Goal: Information Seeking & Learning: Find specific page/section

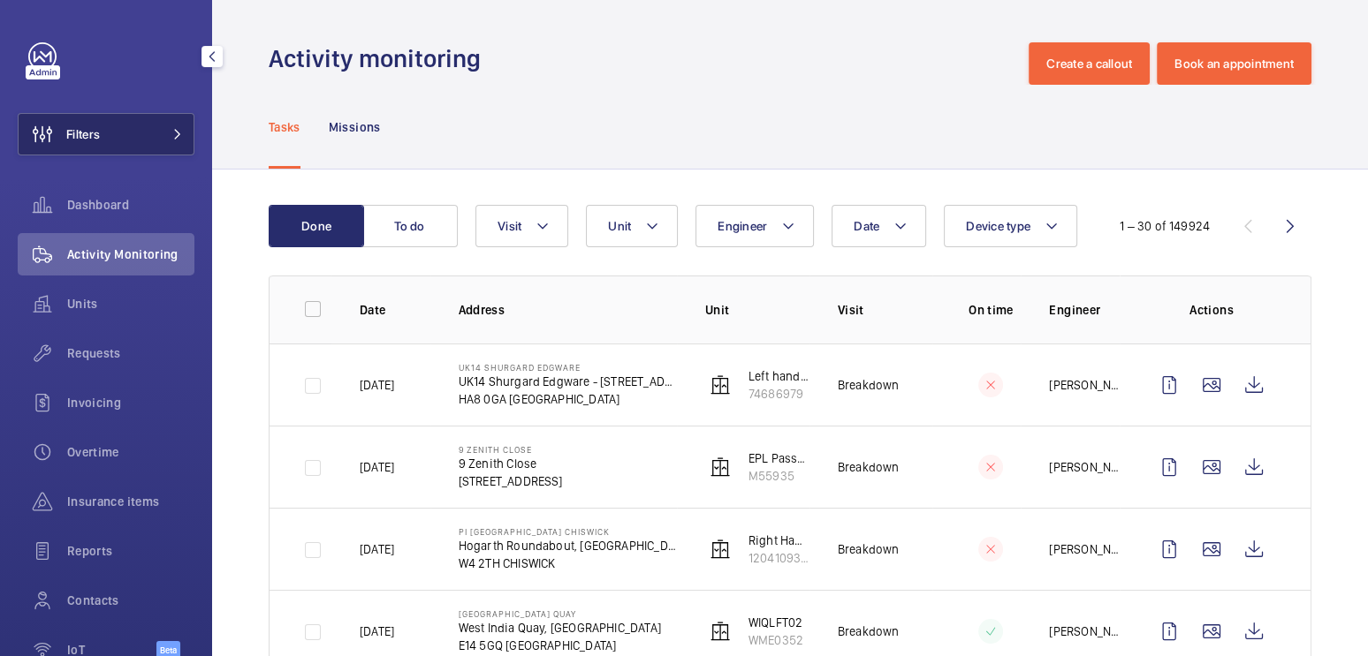
click at [176, 148] on button "Filters" at bounding box center [106, 134] width 177 height 42
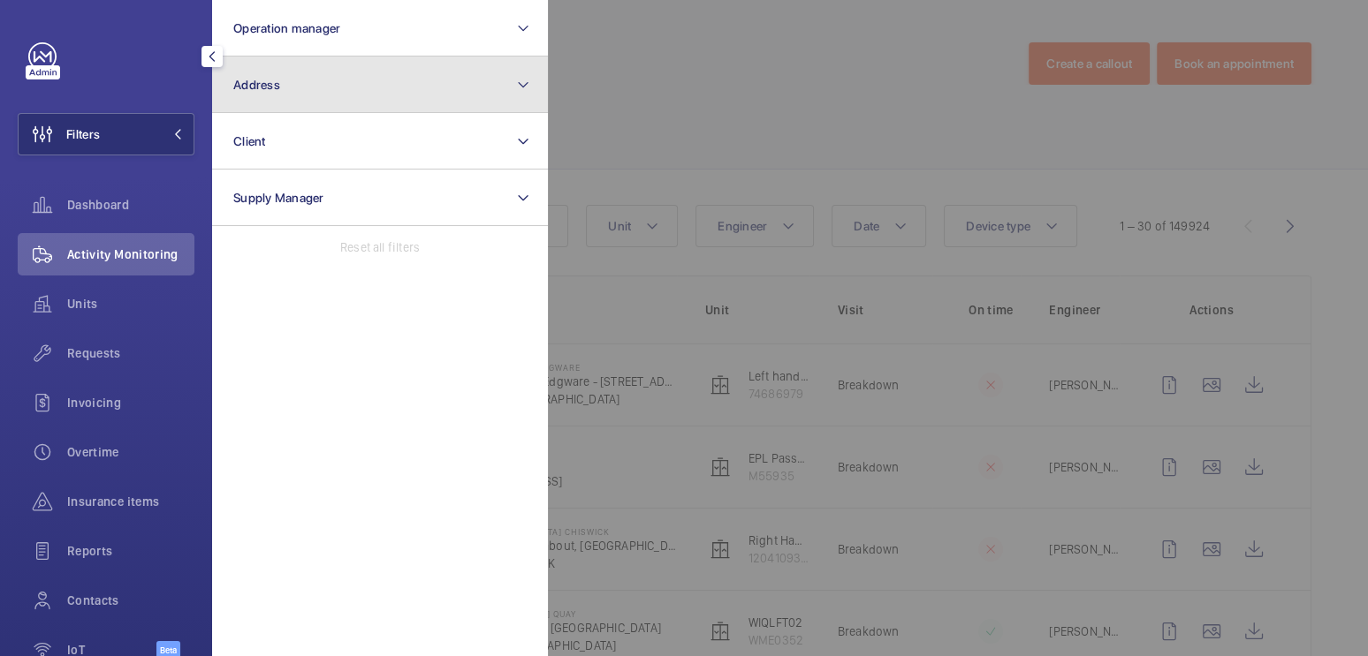
click at [258, 100] on button "Address" at bounding box center [380, 85] width 336 height 57
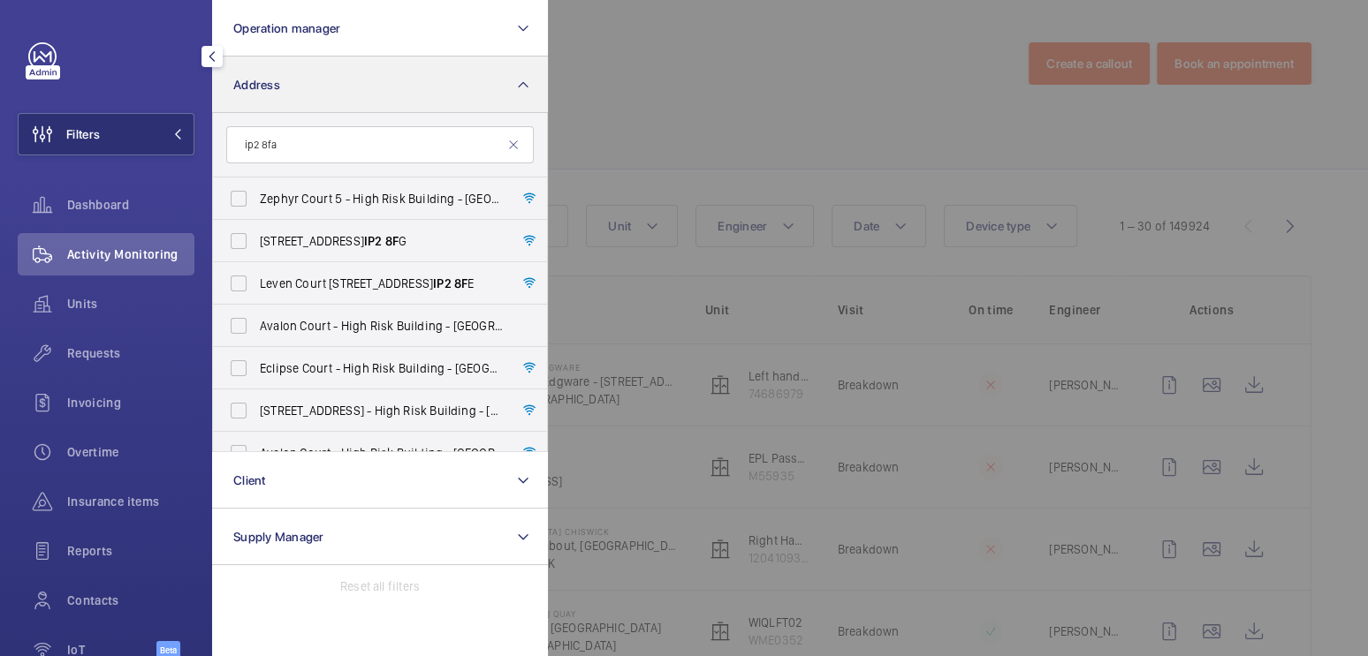
type input "ip2 8fa"
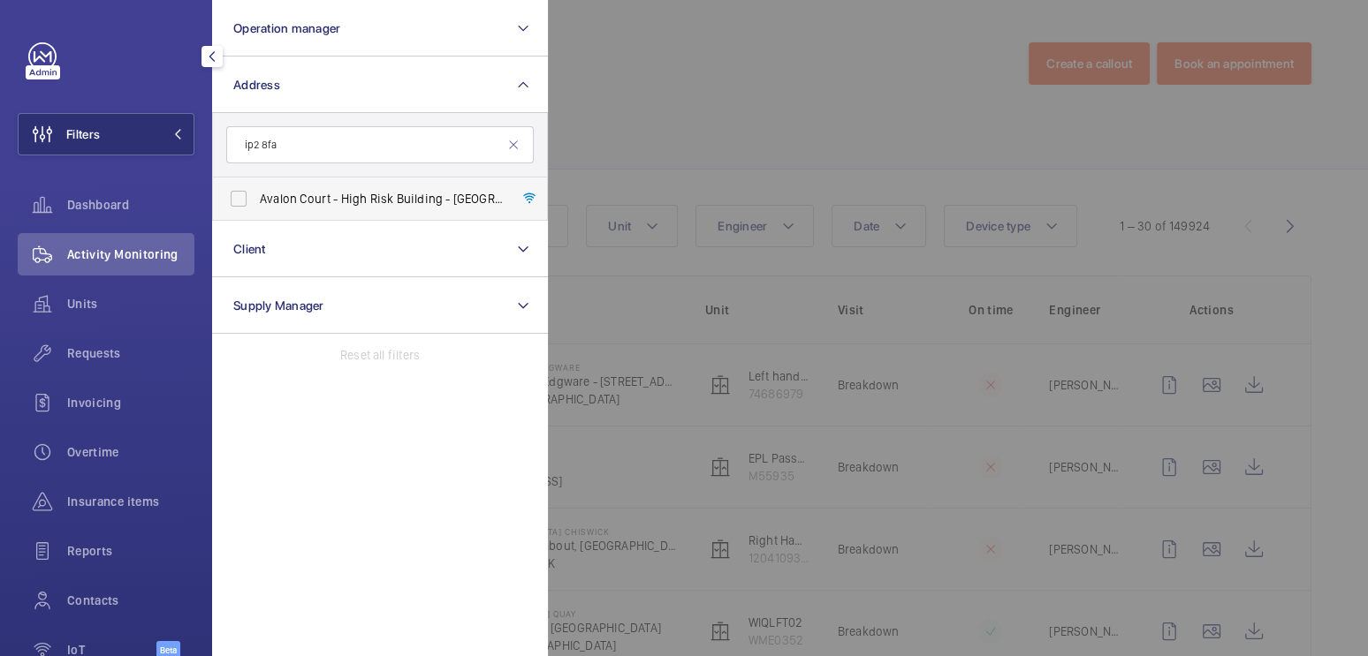
click at [368, 201] on span "Avalon Court - High Risk Building - [GEOGRAPHIC_DATA]" at bounding box center [381, 199] width 243 height 18
click at [256, 201] on input "Avalon Court - High Risk Building - [GEOGRAPHIC_DATA]" at bounding box center [238, 198] width 35 height 35
checkbox input "true"
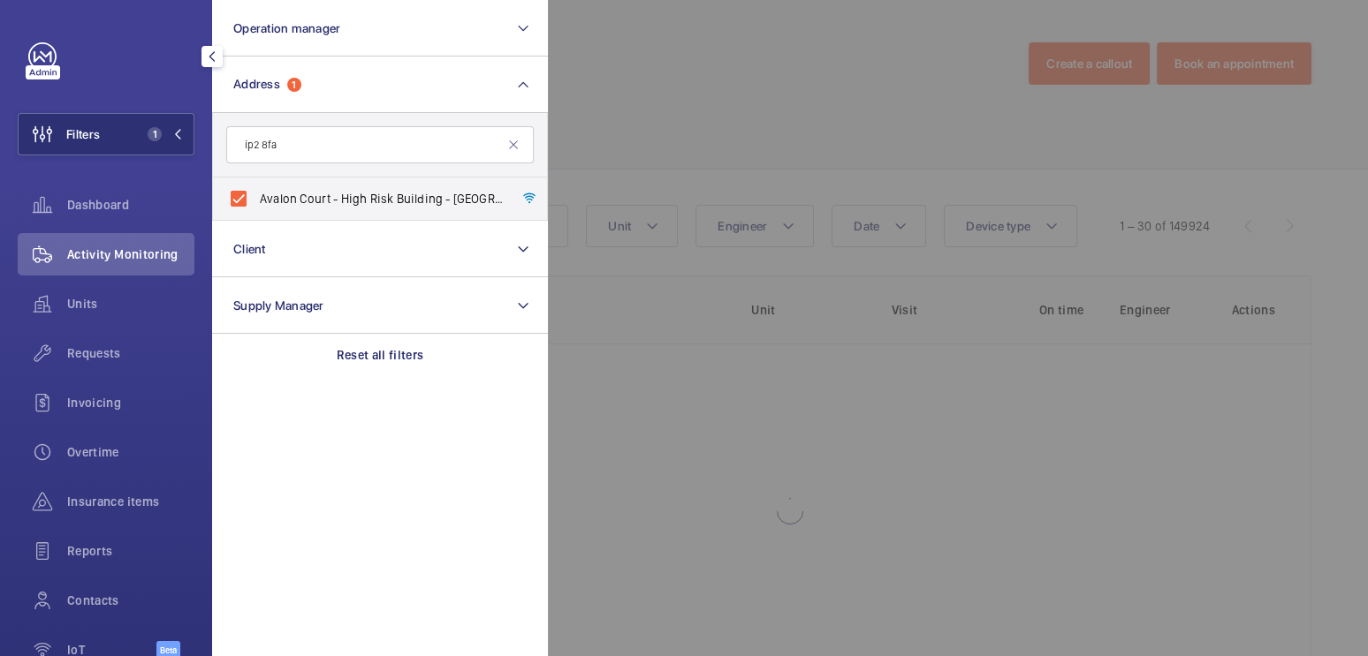
click at [716, 58] on div at bounding box center [1232, 328] width 1368 height 656
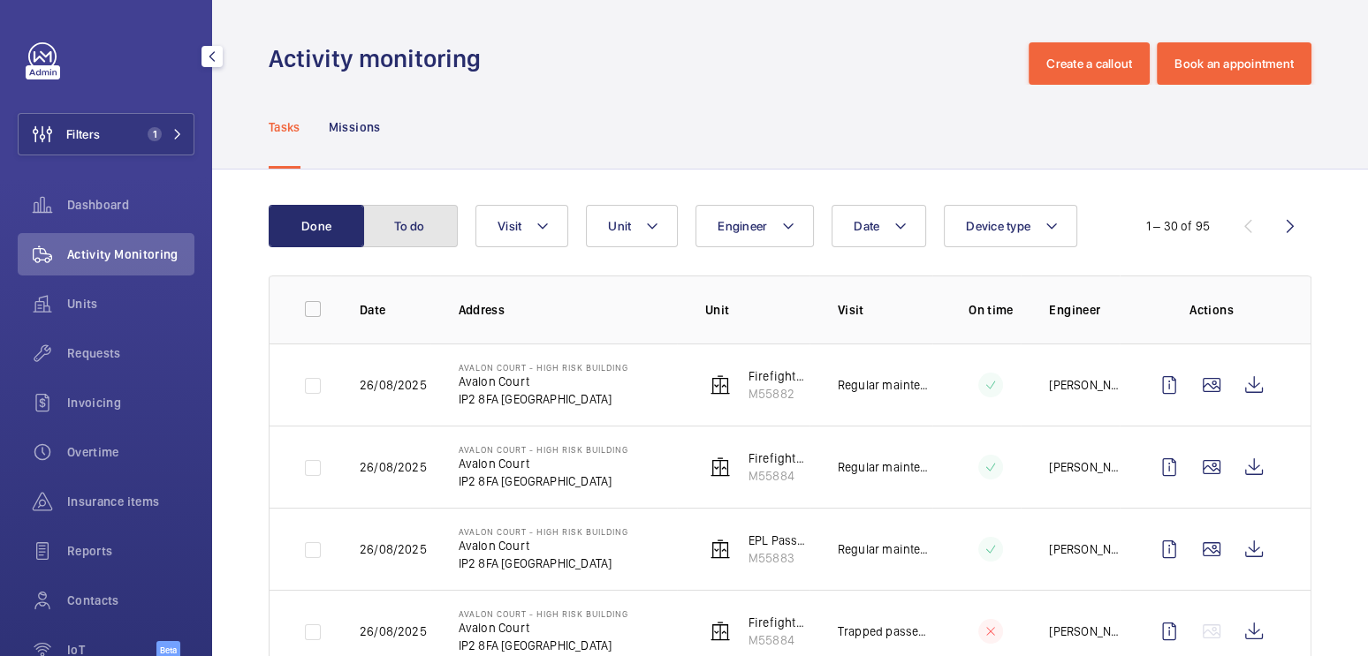
click at [401, 225] on button "To do" at bounding box center [409, 226] width 95 height 42
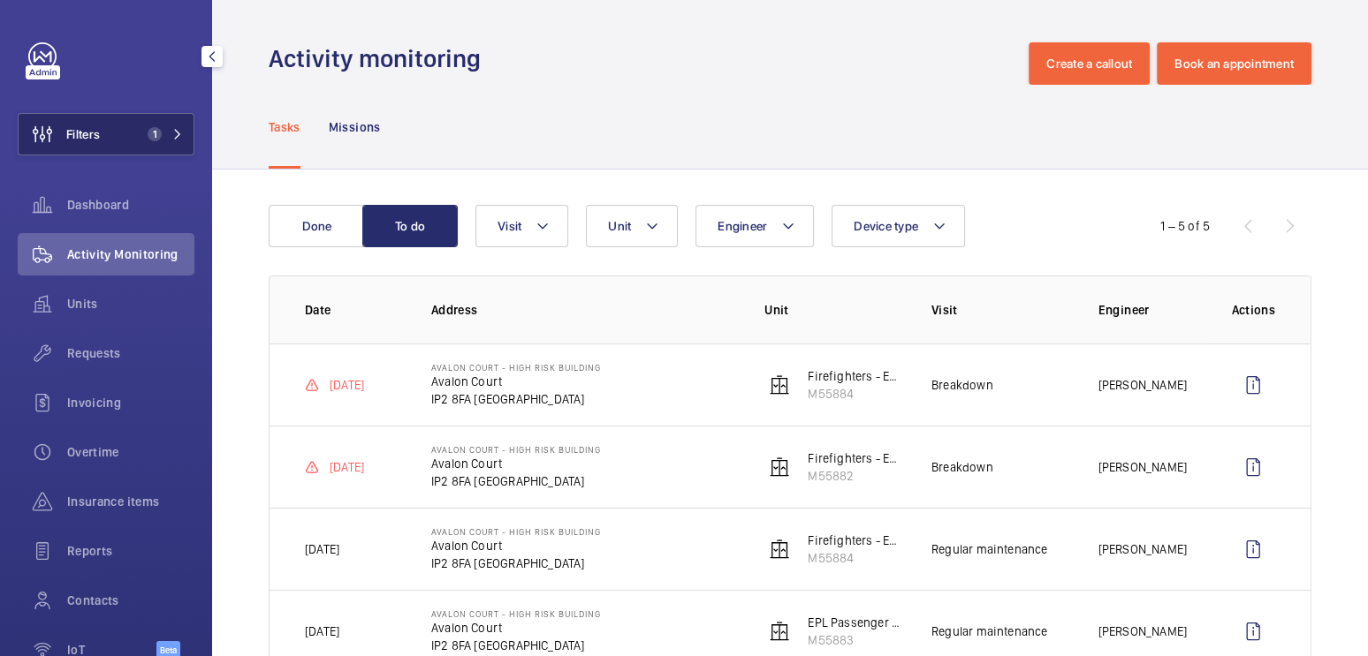
click at [161, 133] on span "1" at bounding box center [155, 134] width 14 height 14
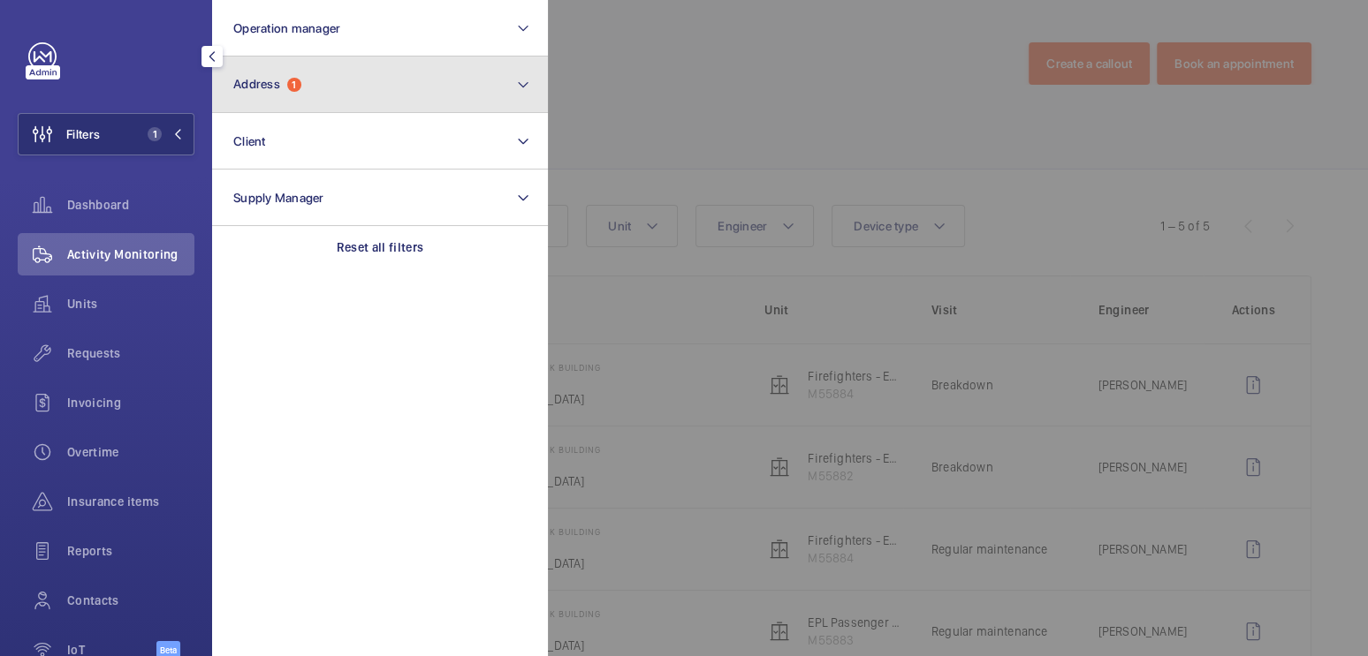
click at [337, 95] on button "Address 1" at bounding box center [380, 85] width 336 height 57
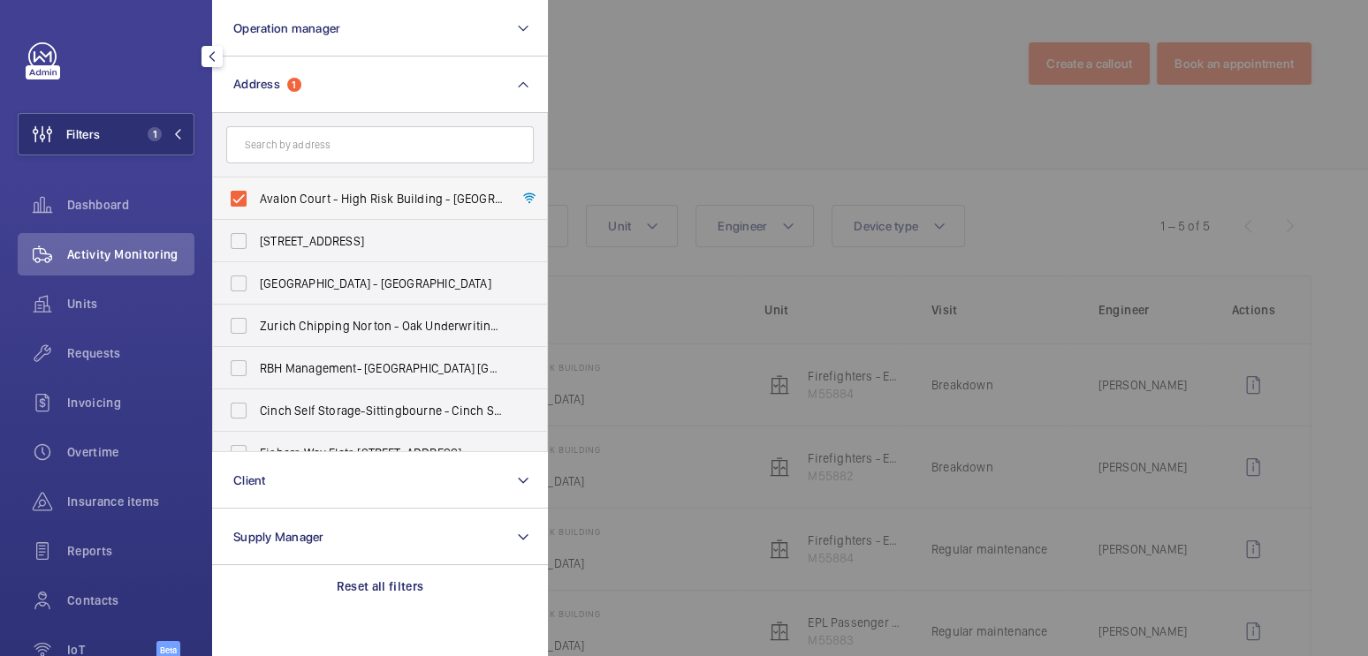
click at [312, 196] on span "Avalon Court - High Risk Building - [GEOGRAPHIC_DATA]" at bounding box center [381, 199] width 243 height 18
click at [256, 196] on input "Avalon Court - High Risk Building - [GEOGRAPHIC_DATA]" at bounding box center [238, 198] width 35 height 35
checkbox input "false"
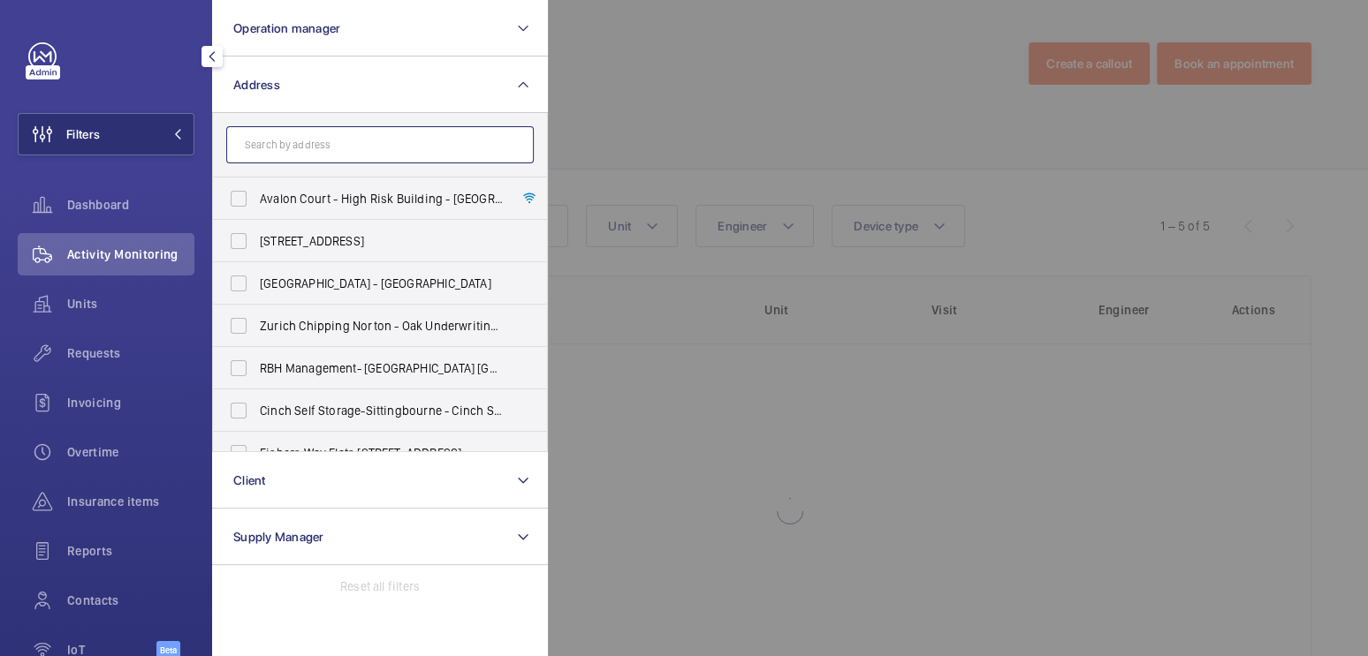
click at [318, 157] on input "text" at bounding box center [379, 144] width 307 height 37
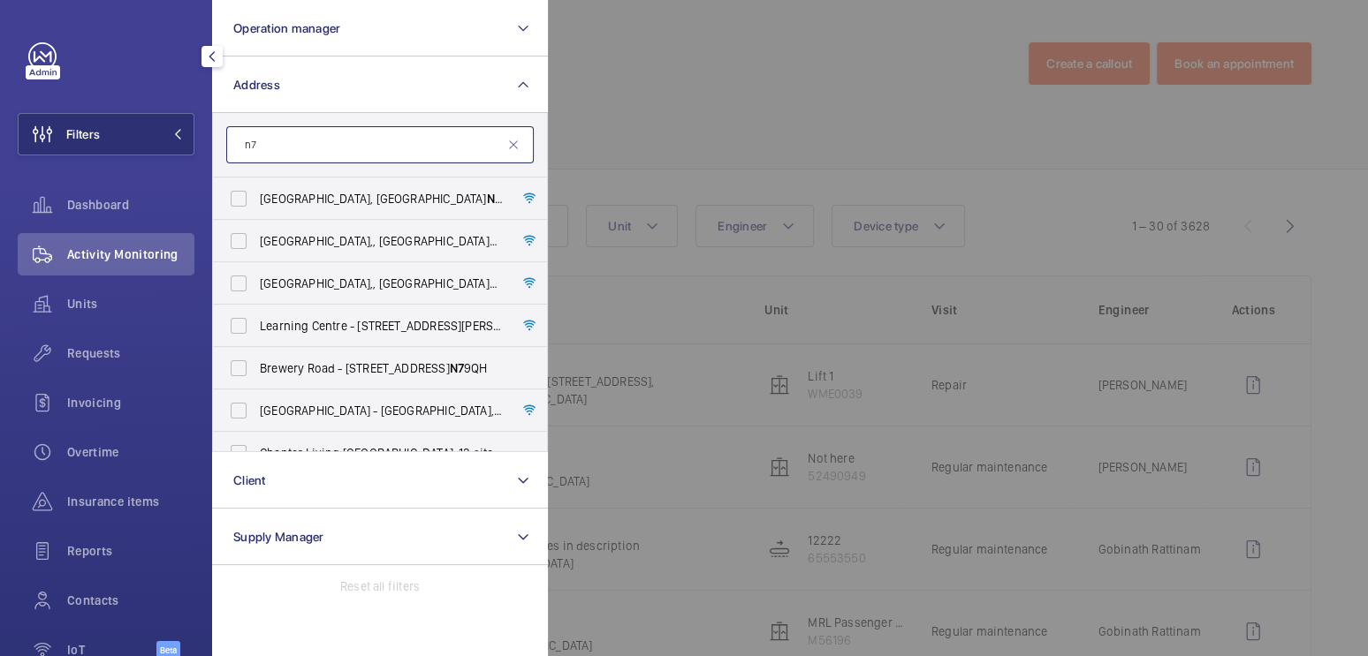
type input "n"
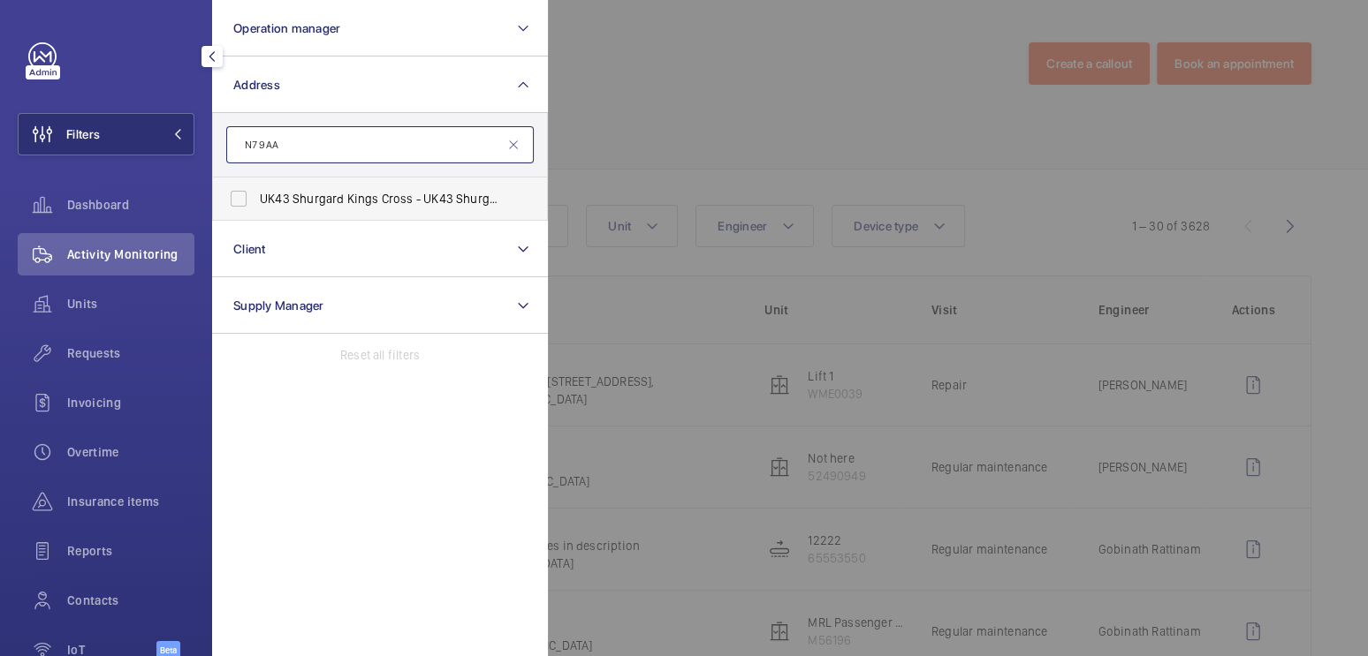
type input "N7 9AA"
click at [292, 203] on span "UK43 Shurgard Kings Cross - UK43 [STREET_ADDRESS][PERSON_NAME]" at bounding box center [381, 199] width 243 height 18
click at [256, 203] on input "UK43 Shurgard Kings Cross - UK43 [STREET_ADDRESS][PERSON_NAME]" at bounding box center [238, 198] width 35 height 35
checkbox input "true"
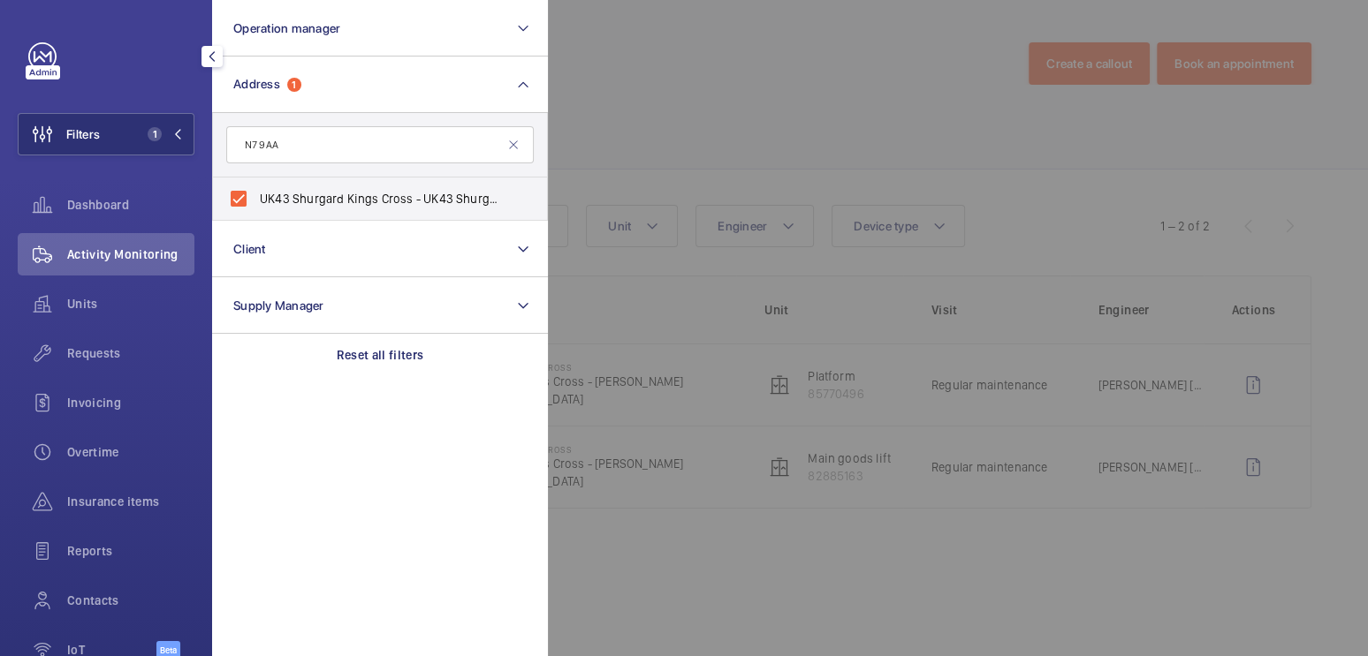
click at [681, 70] on div at bounding box center [1232, 328] width 1368 height 656
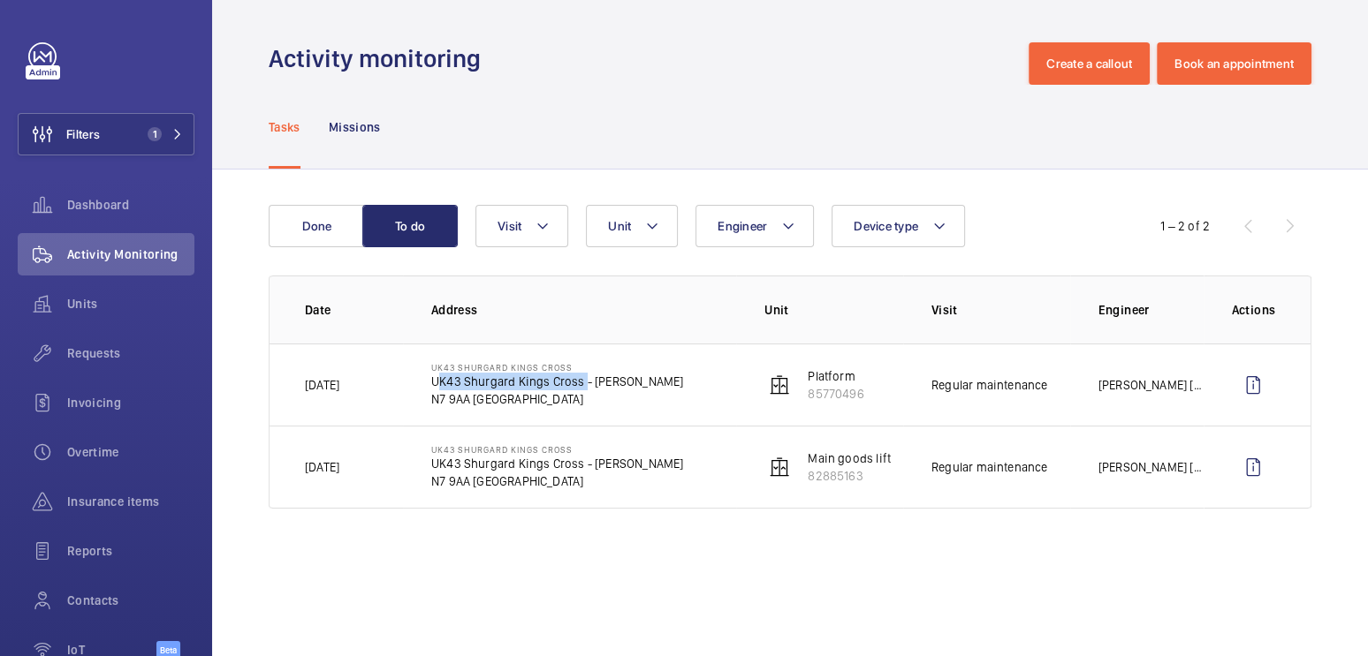
drag, startPoint x: 435, startPoint y: 382, endPoint x: 580, endPoint y: 383, distance: 144.9
click at [580, 383] on p "UK43 Shurgard Kings Cross - [PERSON_NAME]" at bounding box center [557, 382] width 252 height 18
copy p "UK43 Shurgard Kings Cross"
click at [119, 145] on button "Filters 1" at bounding box center [106, 134] width 177 height 42
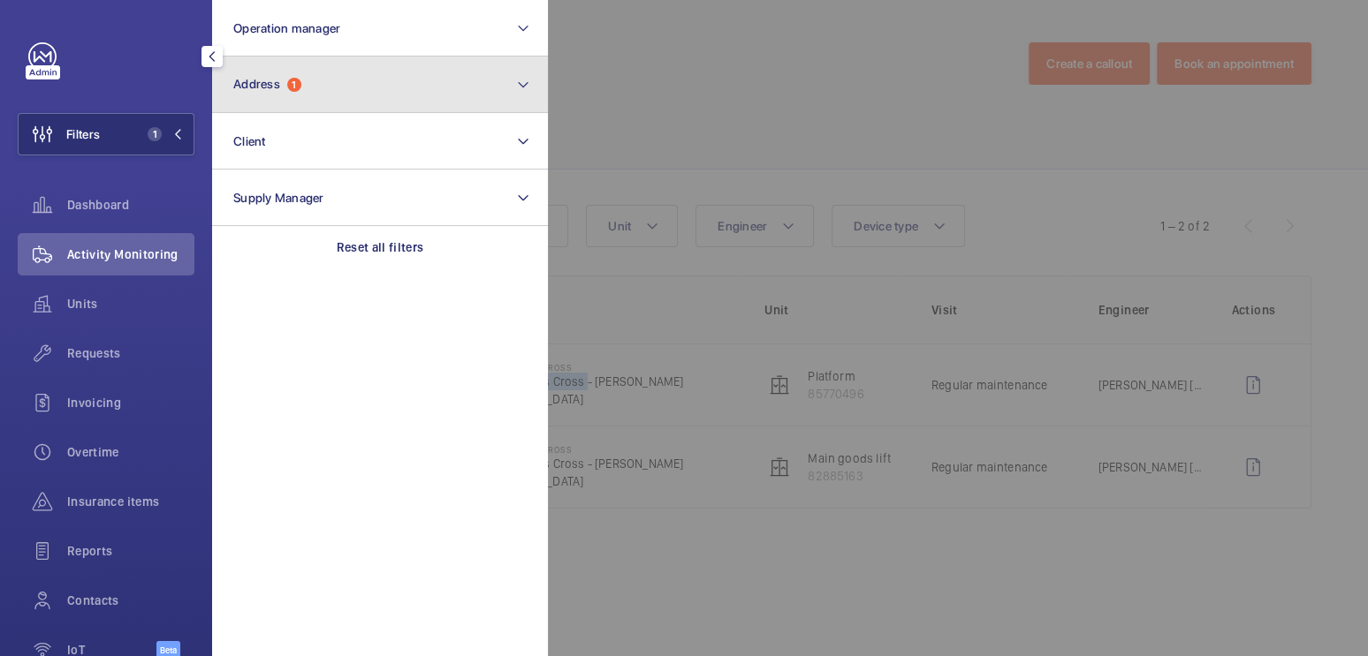
click at [324, 81] on button "Address 1" at bounding box center [380, 85] width 336 height 57
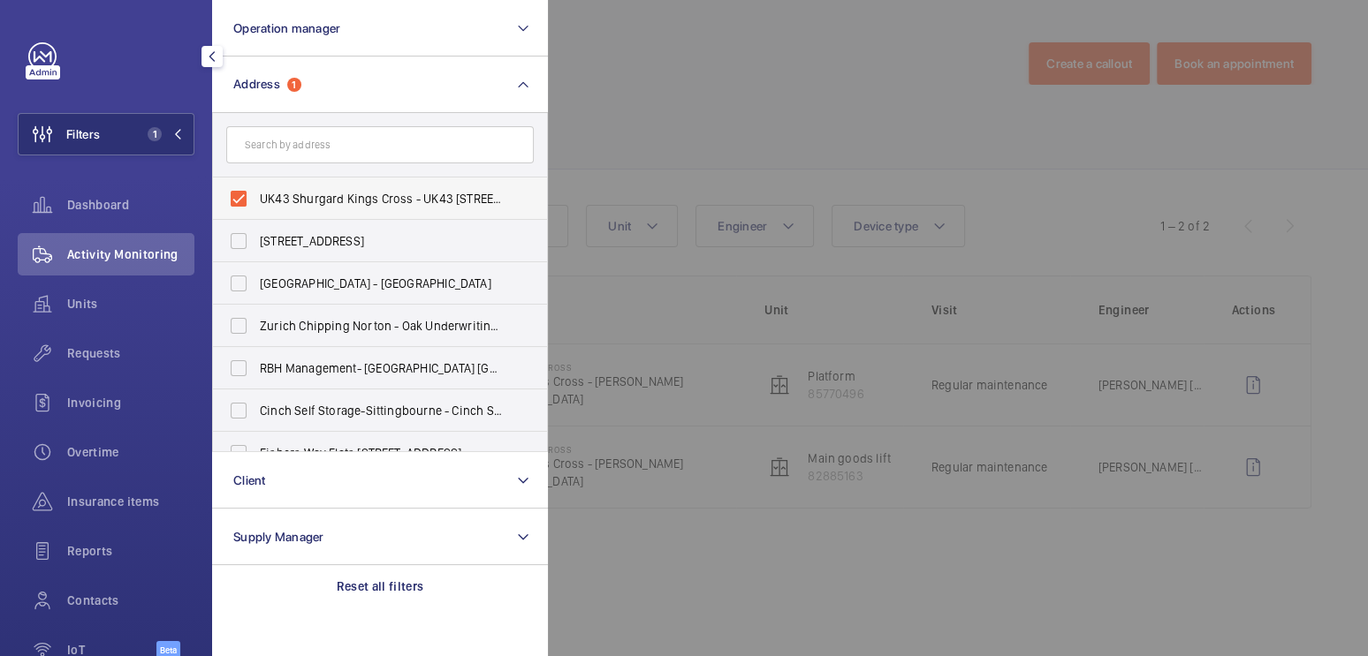
click at [290, 190] on span "UK43 Shurgard Kings Cross - UK43 [STREET_ADDRESS][PERSON_NAME]" at bounding box center [381, 199] width 243 height 18
click at [256, 189] on input "UK43 Shurgard Kings Cross - UK43 [STREET_ADDRESS][PERSON_NAME]" at bounding box center [238, 198] width 35 height 35
checkbox input "false"
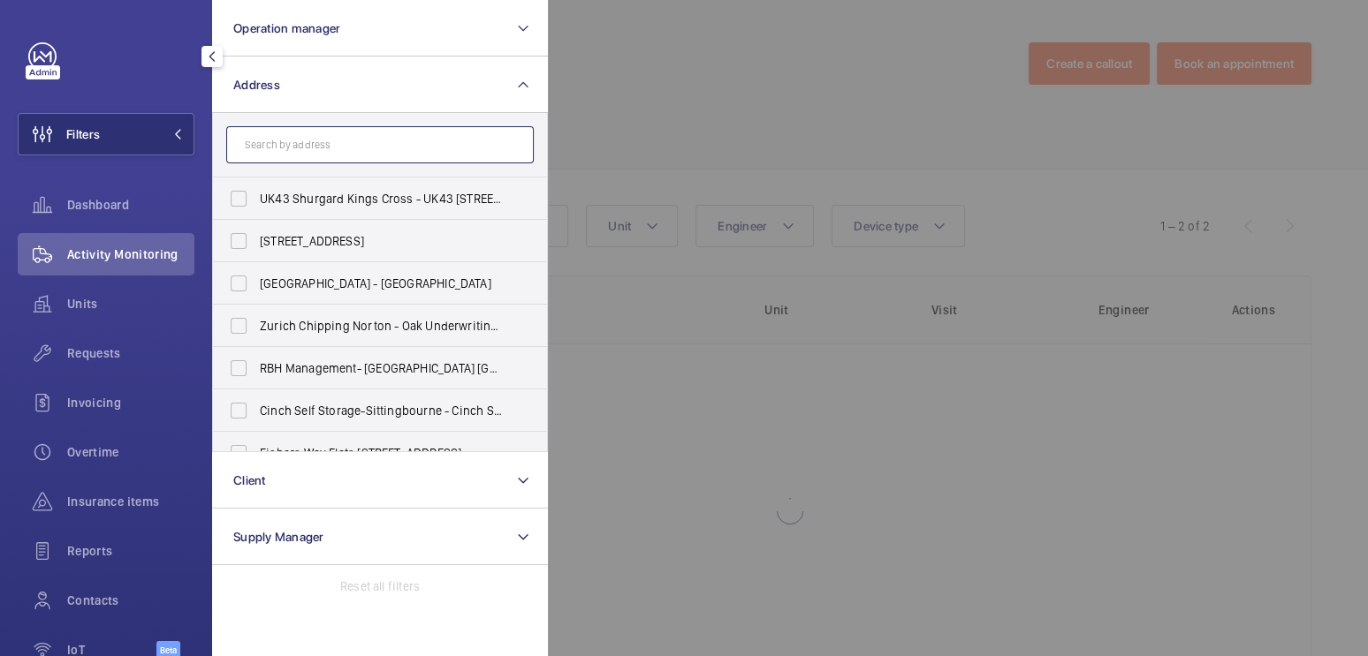
click at [310, 153] on input "text" at bounding box center [379, 144] width 307 height 37
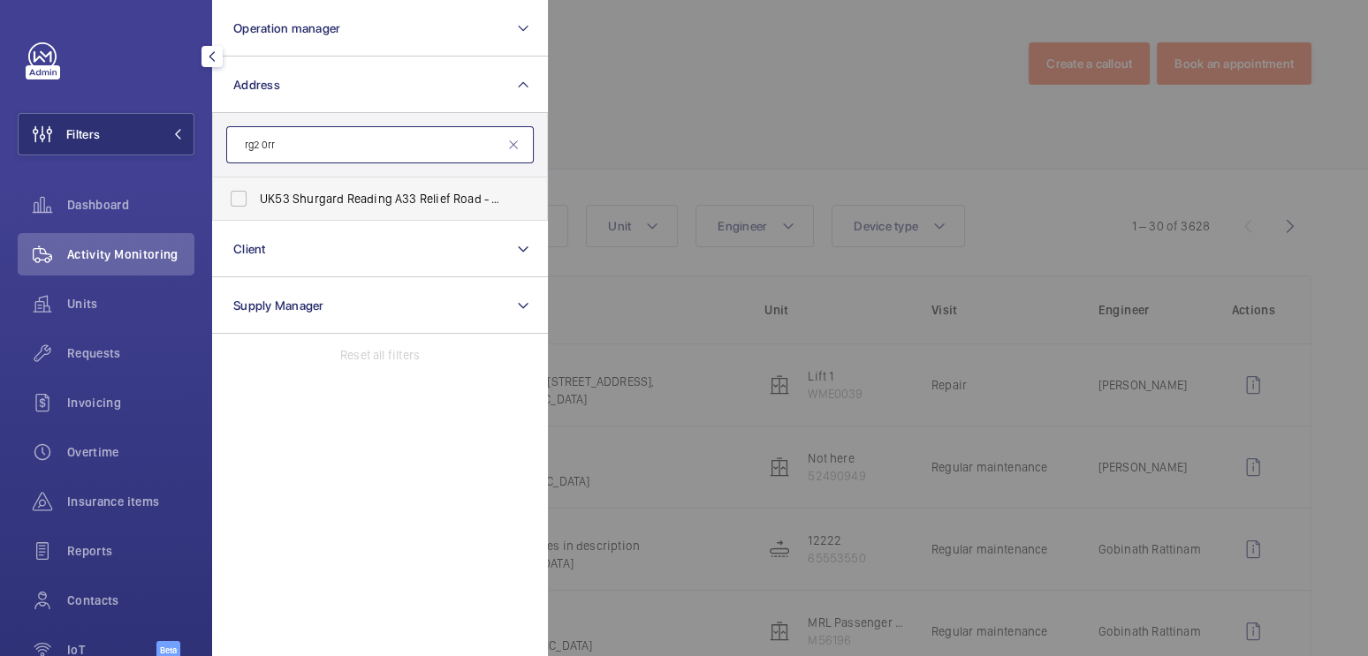
type input "rg2 0rr"
click at [328, 187] on label "UK53 Shurgard Reading A33 Relief Road - UK53 Shurgard Reading A33 [GEOGRAPHIC_D…" at bounding box center [366, 199] width 307 height 42
click at [256, 187] on input "UK53 Shurgard Reading A33 Relief Road - UK53 Shurgard Reading A33 [GEOGRAPHIC_D…" at bounding box center [238, 198] width 35 height 35
checkbox input "true"
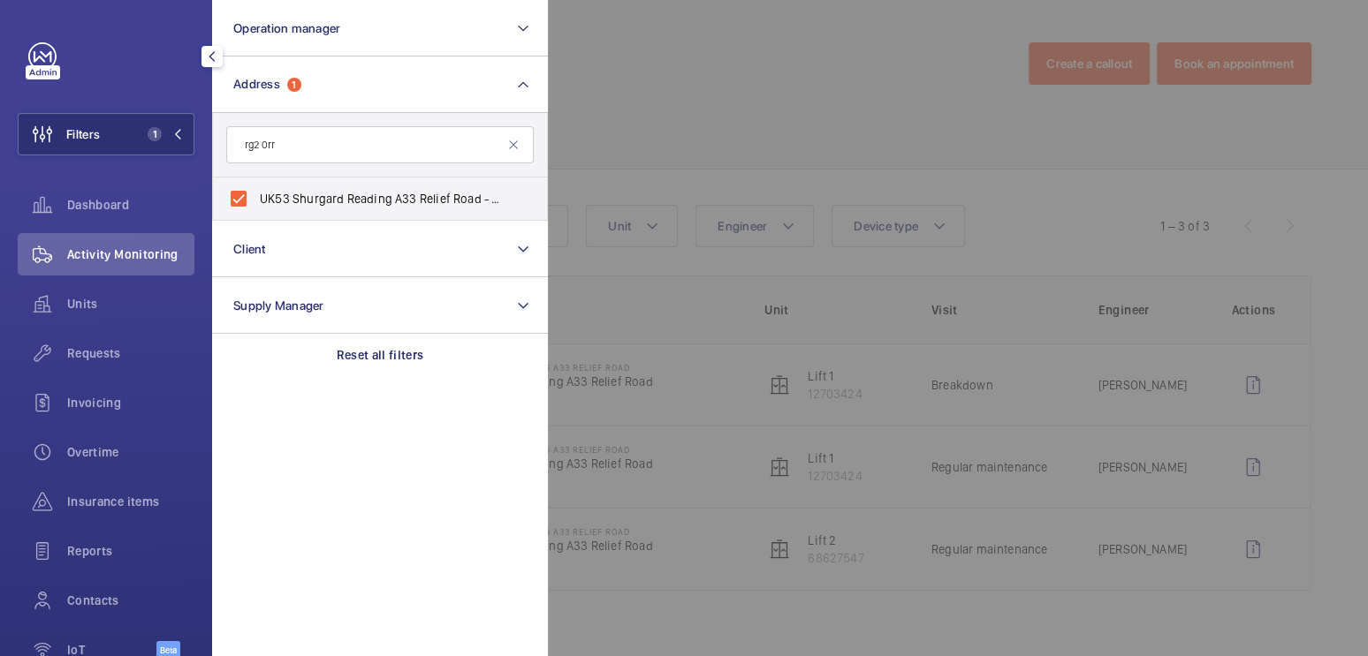
click at [772, 62] on div at bounding box center [1232, 328] width 1368 height 656
